Goal: Task Accomplishment & Management: Use online tool/utility

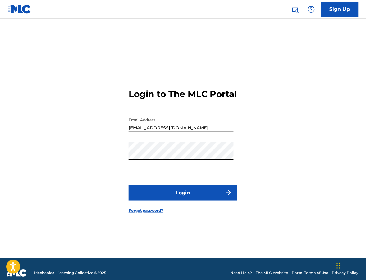
click at [184, 200] on button "Login" at bounding box center [183, 193] width 109 height 16
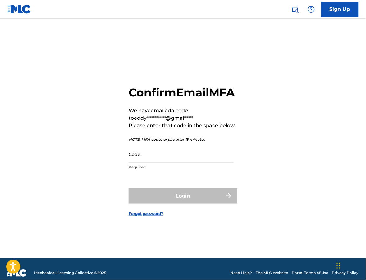
click at [169, 163] on input "Code" at bounding box center [181, 155] width 105 height 18
paste input "729559"
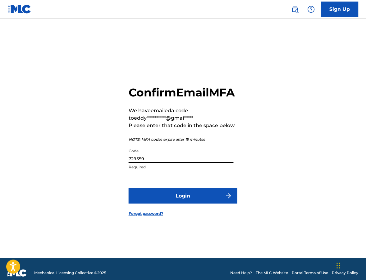
type input "729559"
click at [213, 204] on button "Login" at bounding box center [183, 197] width 109 height 16
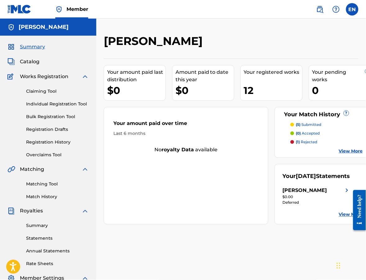
scroll to position [41, 0]
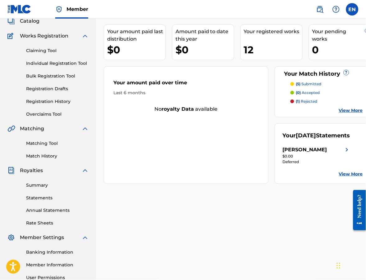
click at [343, 178] on link "View More" at bounding box center [351, 174] width 24 height 7
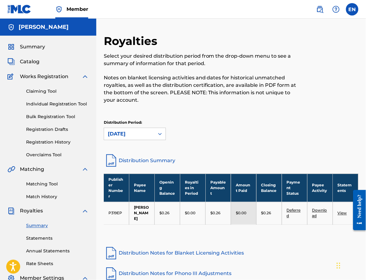
click at [42, 93] on link "Claiming Tool" at bounding box center [57, 91] width 63 height 7
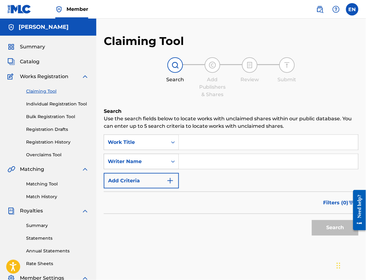
click at [171, 163] on icon "Search Form" at bounding box center [173, 162] width 6 height 6
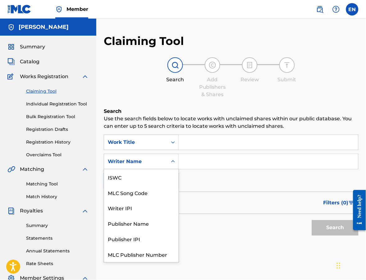
scroll to position [16, 0]
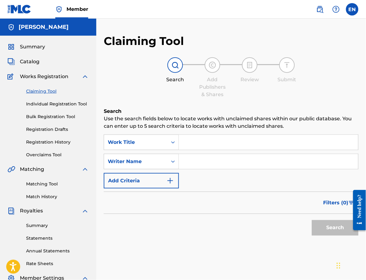
click at [193, 158] on input "Search Form" at bounding box center [268, 161] width 179 height 15
type input "[PERSON_NAME] [PERSON_NAME]"
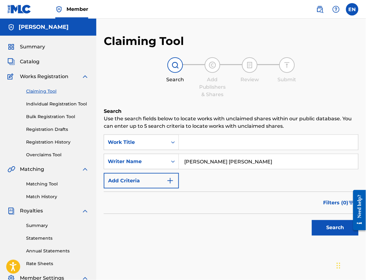
click at [325, 226] on button "Search" at bounding box center [335, 229] width 47 height 16
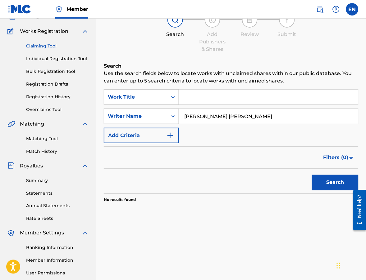
scroll to position [73, 0]
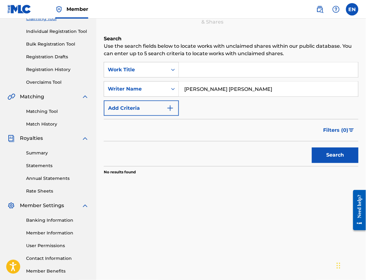
click at [39, 112] on link "Matching Tool" at bounding box center [57, 111] width 63 height 7
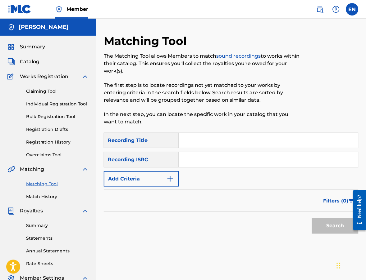
click at [150, 160] on div "Recording ISRC" at bounding box center [141, 160] width 75 height 16
click at [139, 183] on button "Add Criteria" at bounding box center [141, 179] width 75 height 16
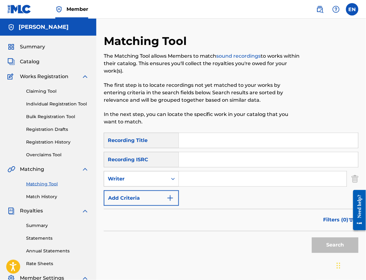
click at [139, 183] on div "Writer" at bounding box center [135, 179] width 63 height 12
click at [215, 177] on input "Search Form" at bounding box center [263, 179] width 168 height 15
type input "[PERSON_NAME] [PERSON_NAME]"
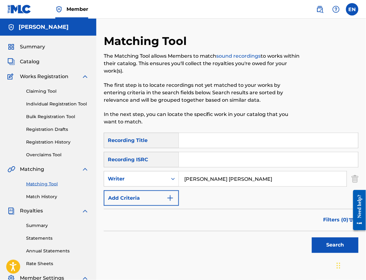
click at [329, 245] on button "Search" at bounding box center [335, 246] width 47 height 16
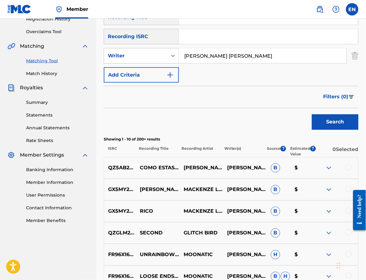
scroll to position [191, 0]
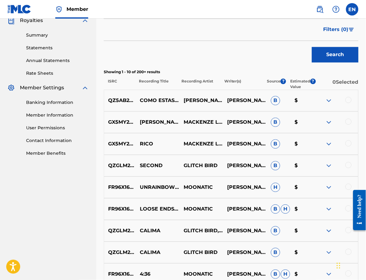
click at [327, 141] on img at bounding box center [328, 144] width 7 height 7
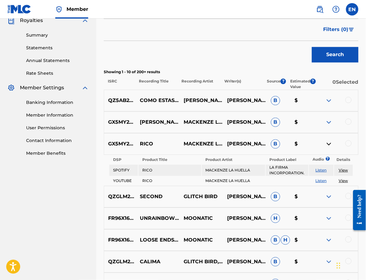
click at [348, 143] on div at bounding box center [348, 144] width 6 height 6
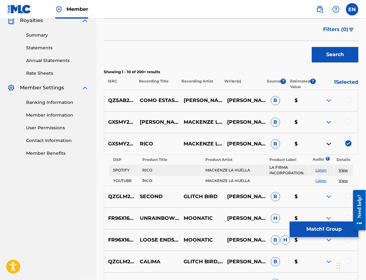
click at [345, 169] on link "View" at bounding box center [343, 170] width 9 height 5
click at [300, 227] on button "Match 1 Group" at bounding box center [324, 230] width 69 height 16
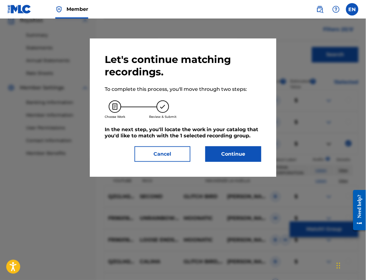
click at [232, 155] on button "Continue" at bounding box center [233, 155] width 56 height 16
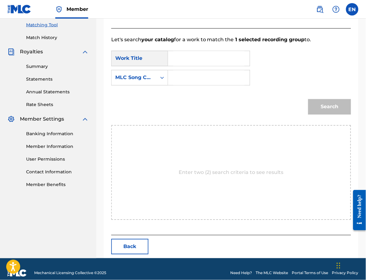
scroll to position [167, 0]
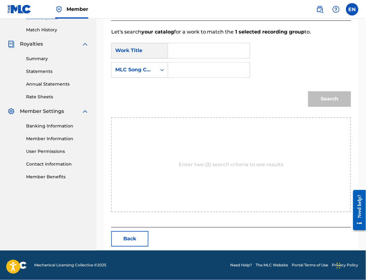
click at [183, 52] on input "Search Form" at bounding box center [208, 50] width 71 height 15
type input "rico"
click at [142, 69] on div "MLC Song Code" at bounding box center [134, 69] width 38 height 7
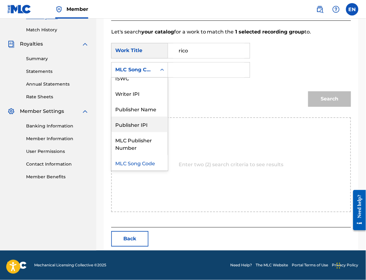
scroll to position [0, 0]
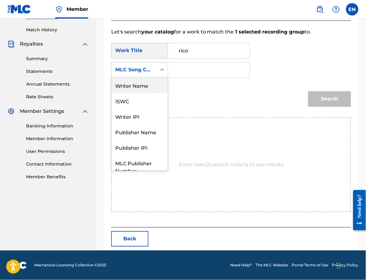
click at [139, 80] on div "Writer Name" at bounding box center [140, 86] width 56 height 16
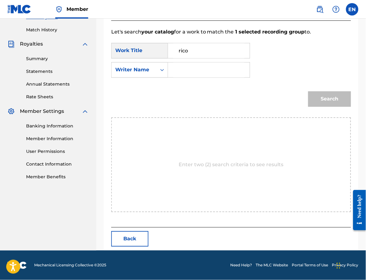
click at [198, 70] on input "Search Form" at bounding box center [208, 70] width 71 height 15
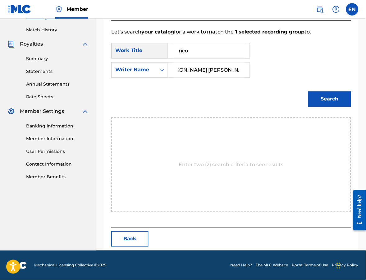
scroll to position [0, 19]
type input "[PERSON_NAME] [PERSON_NAME]"
click at [330, 96] on button "Search" at bounding box center [329, 100] width 43 height 16
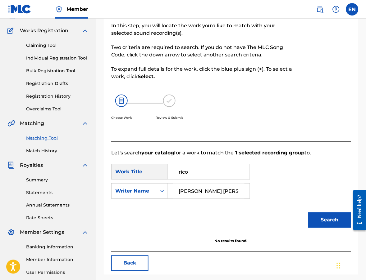
scroll to position [104, 0]
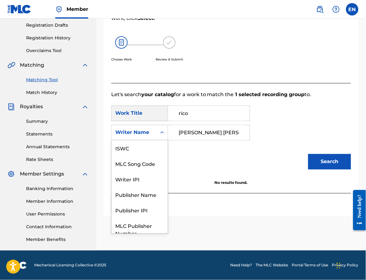
click at [139, 133] on div "Writer Name" at bounding box center [134, 132] width 38 height 7
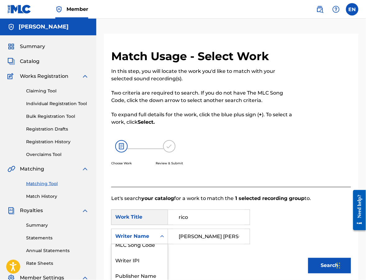
scroll to position [0, 0]
click at [50, 101] on link "Individual Registration Tool" at bounding box center [57, 104] width 63 height 7
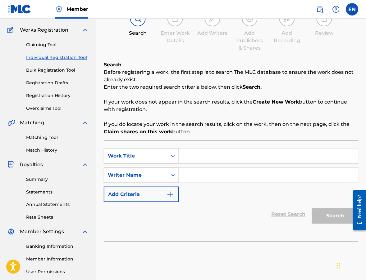
scroll to position [48, 0]
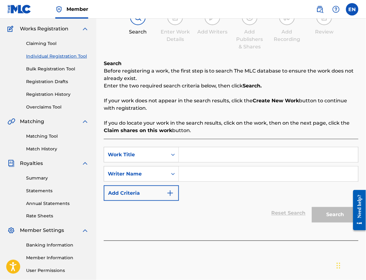
click at [197, 160] on input "Search Form" at bounding box center [268, 155] width 179 height 15
type input "rico"
click at [134, 173] on div "Writer Name" at bounding box center [136, 174] width 56 height 7
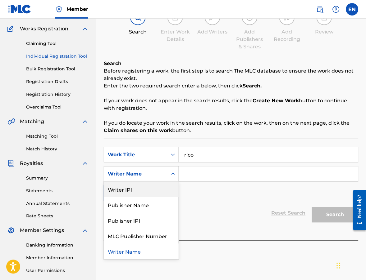
click at [138, 188] on div "Writer IPI" at bounding box center [141, 190] width 75 height 16
click at [141, 175] on div "Writer IPI" at bounding box center [136, 174] width 56 height 7
click at [138, 194] on div "Writer Name" at bounding box center [141, 190] width 75 height 16
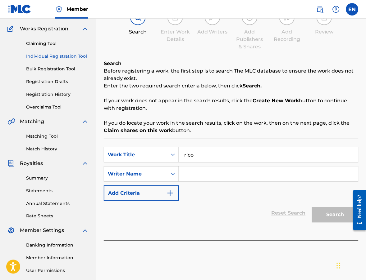
click at [189, 177] on input "Search Form" at bounding box center [268, 174] width 179 height 15
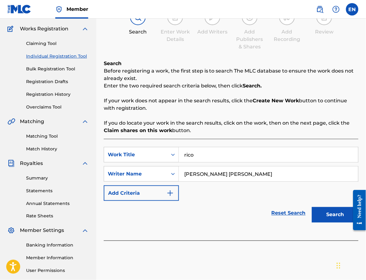
type input "[PERSON_NAME] [PERSON_NAME]"
click at [126, 196] on button "Add Criteria" at bounding box center [141, 194] width 75 height 16
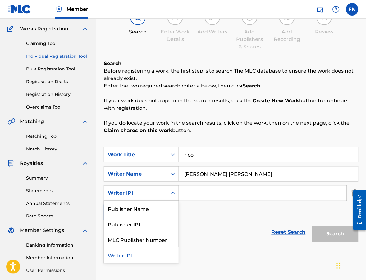
click at [133, 196] on div "Writer IPI" at bounding box center [136, 193] width 56 height 7
click at [139, 204] on div "Publisher Name" at bounding box center [141, 209] width 75 height 16
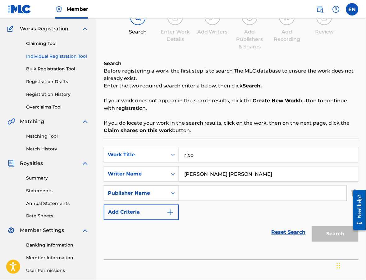
click at [202, 197] on input "Search Form" at bounding box center [263, 193] width 168 height 15
click at [340, 236] on button "Search" at bounding box center [335, 235] width 47 height 16
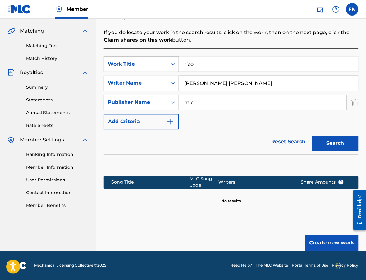
scroll to position [139, 0]
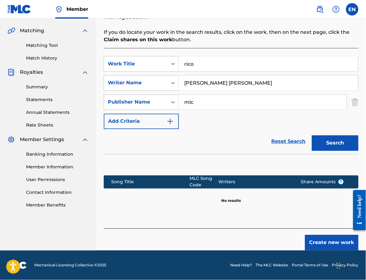
click at [197, 100] on input "mlc" at bounding box center [263, 102] width 168 height 15
type input "kenze"
click at [312, 136] on button "Search" at bounding box center [335, 144] width 47 height 16
click at [202, 103] on input "kenze" at bounding box center [263, 102] width 168 height 15
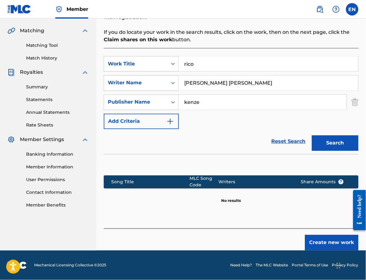
click at [202, 103] on input "kenze" at bounding box center [263, 102] width 168 height 15
click at [261, 119] on div "SearchWithCriteriae2494a11-dbe0-47d9-847c-3294cd0a5ba3 Work Title rico SearchWi…" at bounding box center [231, 92] width 255 height 73
click at [140, 121] on button "Add Criteria" at bounding box center [141, 122] width 75 height 16
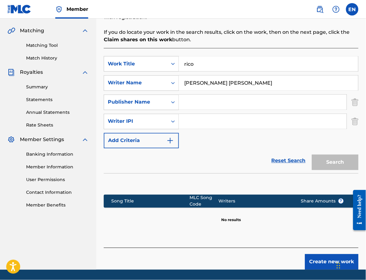
click at [140, 121] on div "Writer IPI" at bounding box center [136, 121] width 56 height 7
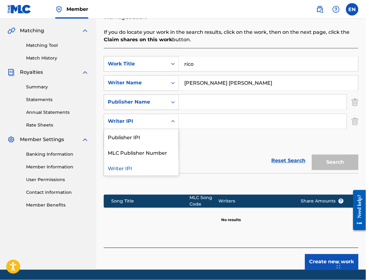
click at [139, 98] on div "Publisher Name" at bounding box center [135, 103] width 63 height 12
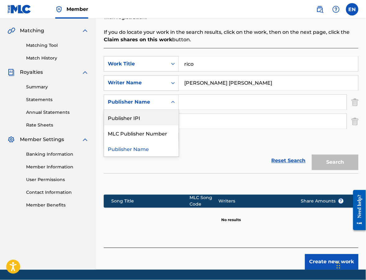
click at [206, 127] on input "Search Form" at bounding box center [263, 121] width 168 height 15
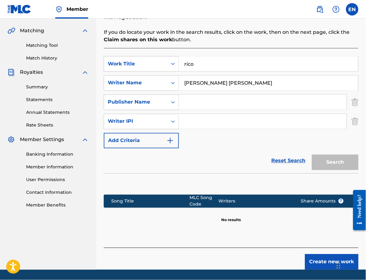
click at [146, 139] on button "Add Criteria" at bounding box center [141, 141] width 75 height 16
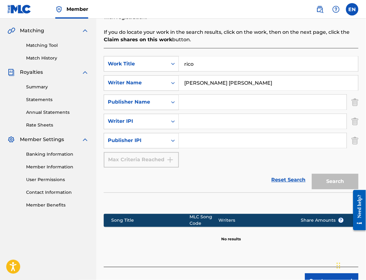
click at [142, 133] on div "SearchWithCriteriae2494a11-dbe0-47d9-847c-3294cd0a5ba3 Work Title rico SearchWi…" at bounding box center [231, 112] width 255 height 112
click at [143, 139] on div "Publisher IPI" at bounding box center [136, 140] width 56 height 7
click at [221, 164] on div "SearchWithCriteriae2494a11-dbe0-47d9-847c-3294cd0a5ba3 Work Title rico SearchWi…" at bounding box center [231, 112] width 255 height 112
click at [40, 48] on link "Matching Tool" at bounding box center [57, 45] width 63 height 7
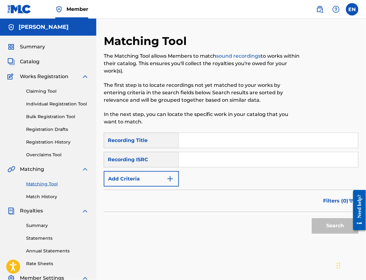
click at [193, 140] on input "Search Form" at bounding box center [268, 140] width 179 height 15
type input "rico"
click at [152, 183] on button "Add Criteria" at bounding box center [141, 179] width 75 height 16
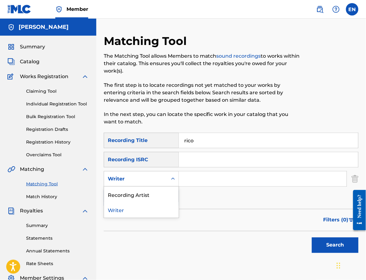
click at [151, 179] on div "Writer" at bounding box center [136, 178] width 56 height 7
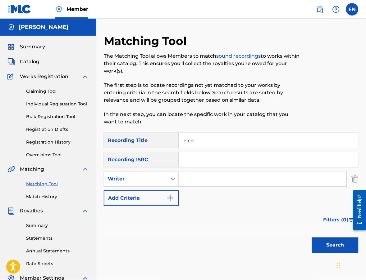
click at [246, 175] on input "Search Form" at bounding box center [263, 179] width 168 height 15
type input "[PERSON_NAME] [PERSON_NAME]"
click at [325, 240] on button "Search" at bounding box center [335, 246] width 47 height 16
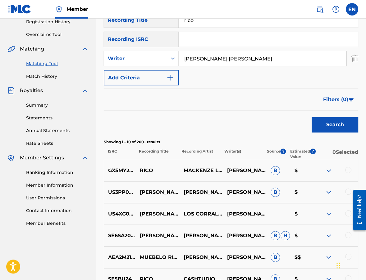
scroll to position [157, 0]
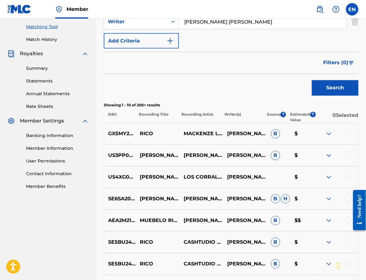
click at [329, 136] on img at bounding box center [328, 133] width 7 height 7
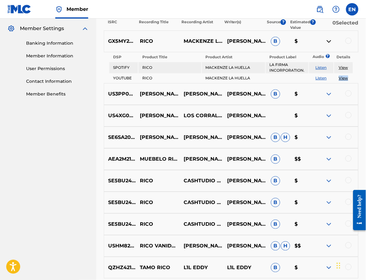
scroll to position [324, 0]
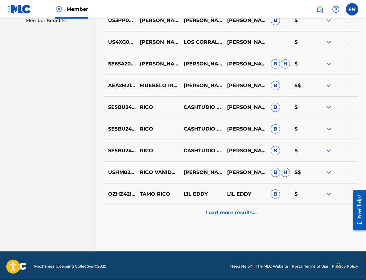
click at [233, 212] on p "Load more results..." at bounding box center [231, 212] width 51 height 7
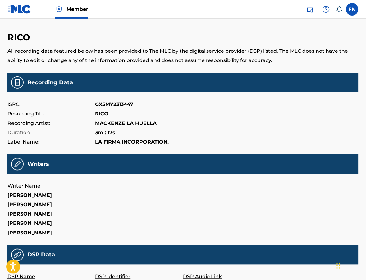
scroll to position [43, 0]
